Goal: Ask a question

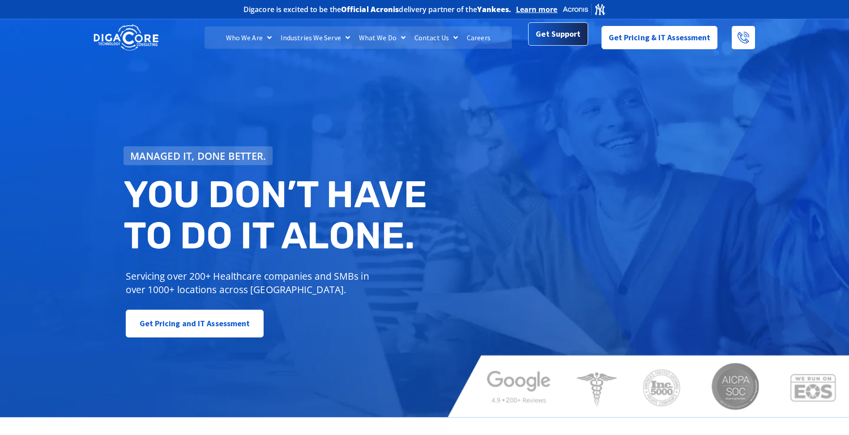
click at [559, 44] on link "Get Support" at bounding box center [558, 33] width 60 height 23
click at [552, 35] on span "Get Support" at bounding box center [558, 34] width 45 height 18
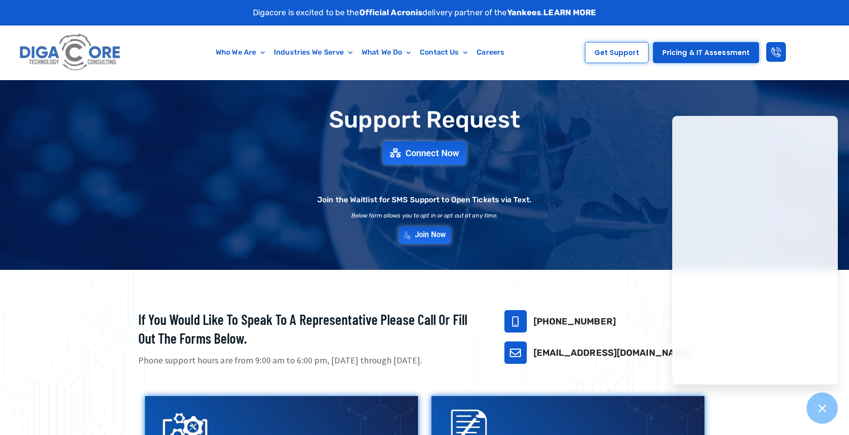
click at [420, 236] on span "Join Now" at bounding box center [430, 235] width 31 height 8
click at [428, 158] on span "Connect Now" at bounding box center [433, 153] width 59 height 10
click at [430, 153] on span "Connect Now" at bounding box center [433, 153] width 59 height 10
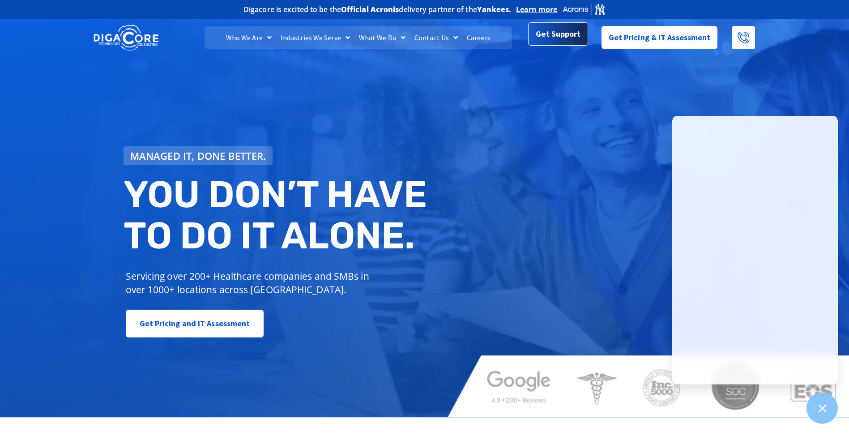
click at [558, 38] on span "Get Support" at bounding box center [558, 34] width 45 height 18
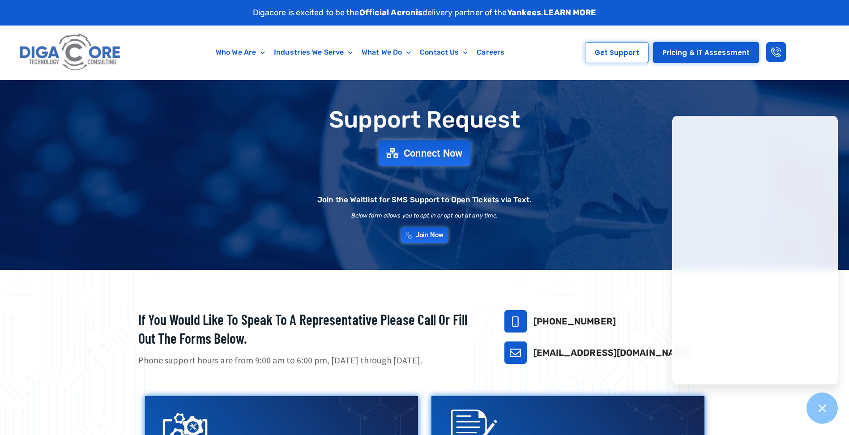
click at [415, 153] on span "Connect Now" at bounding box center [433, 153] width 59 height 10
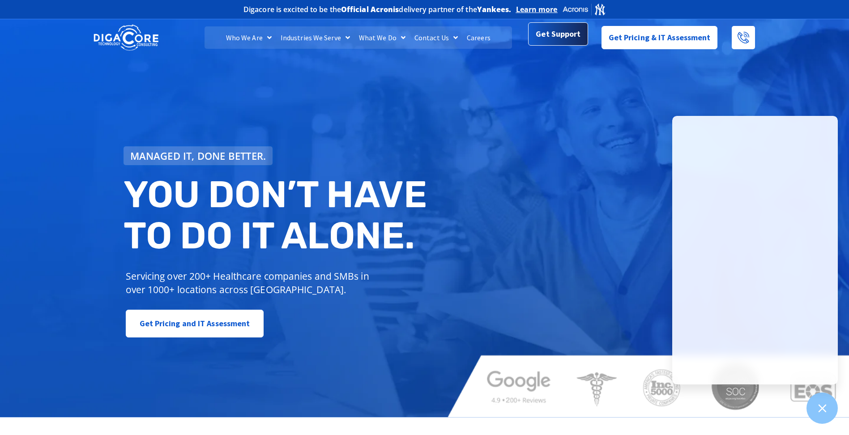
click at [546, 37] on span "Get Support" at bounding box center [558, 34] width 45 height 18
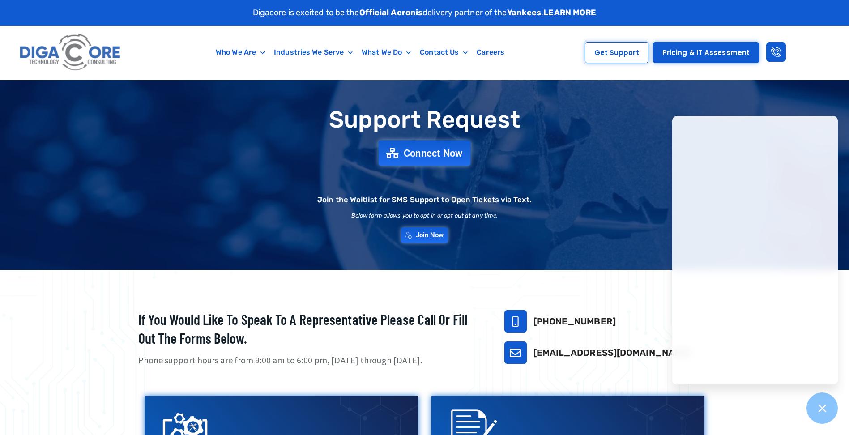
click at [408, 158] on span "Connect Now" at bounding box center [433, 153] width 59 height 10
